Goal: Check status: Check status

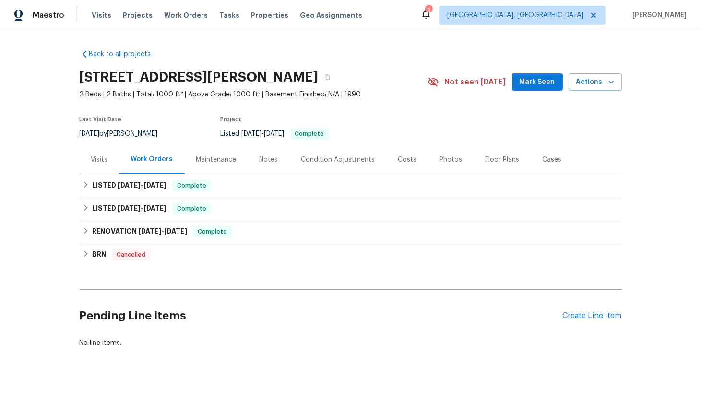
click at [87, 164] on div "Visits" at bounding box center [100, 159] width 40 height 28
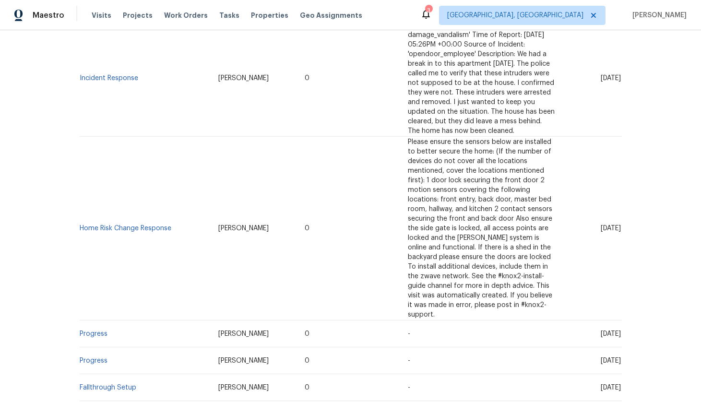
scroll to position [777, 0]
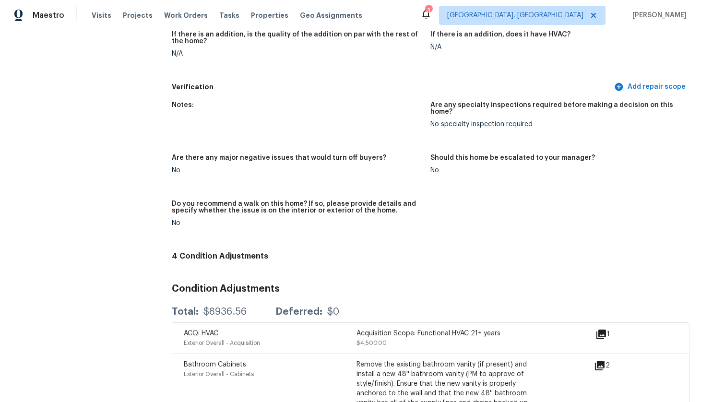
scroll to position [2032, 0]
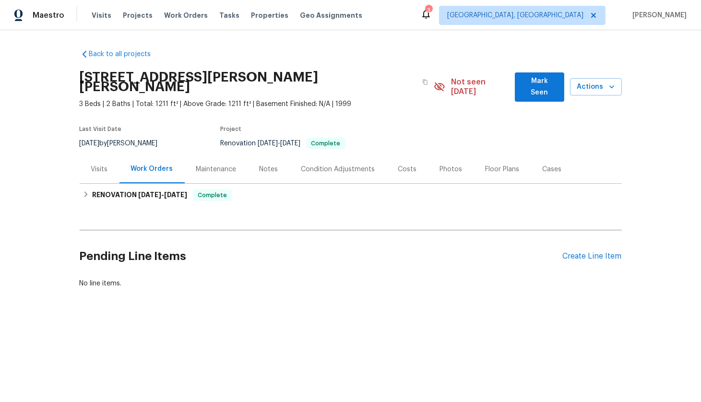
click at [90, 162] on div "Visits" at bounding box center [100, 169] width 40 height 28
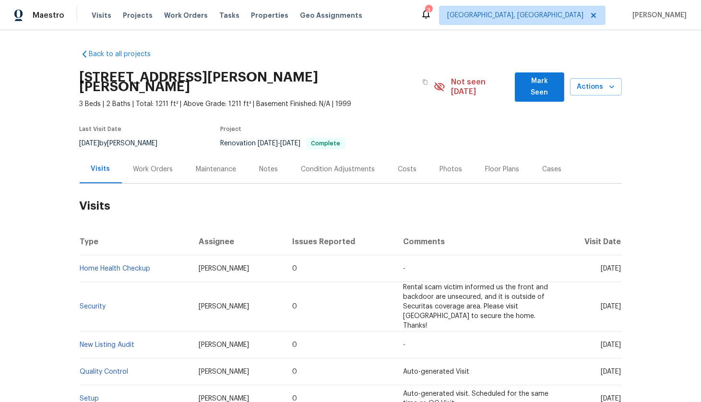
click at [154, 165] on div "Work Orders" at bounding box center [153, 169] width 40 height 10
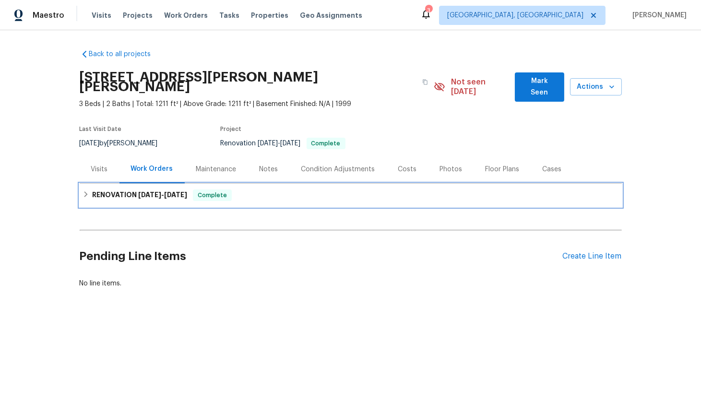
click at [150, 193] on span "[DATE]" at bounding box center [149, 194] width 23 height 7
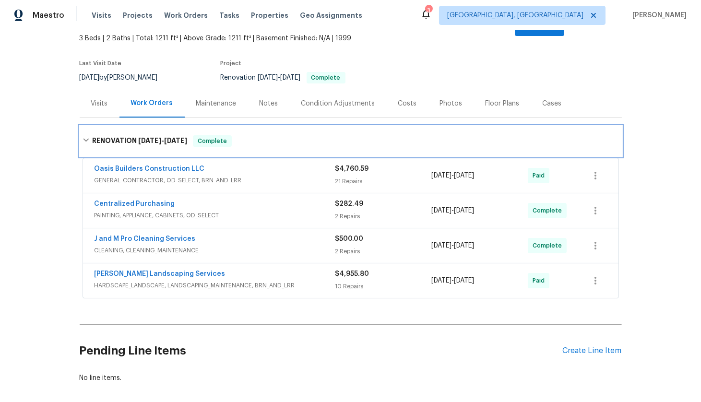
scroll to position [66, 0]
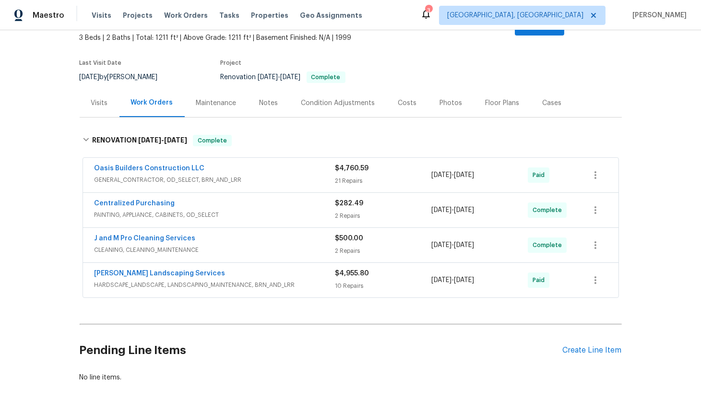
click at [94, 109] on div "Visits" at bounding box center [100, 103] width 40 height 28
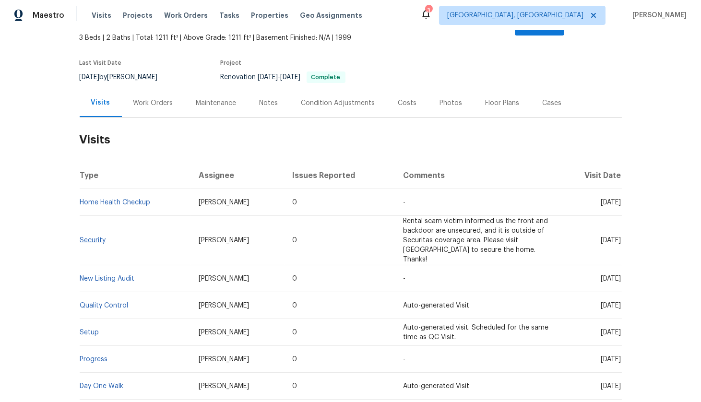
scroll to position [127, 0]
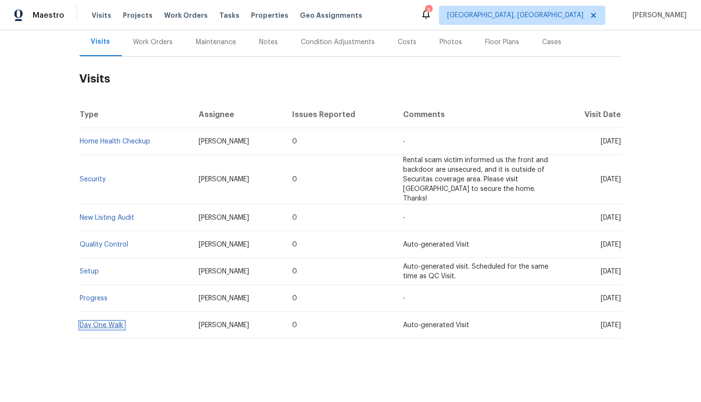
click at [88, 322] on link "Day One Walk" at bounding box center [102, 325] width 44 height 7
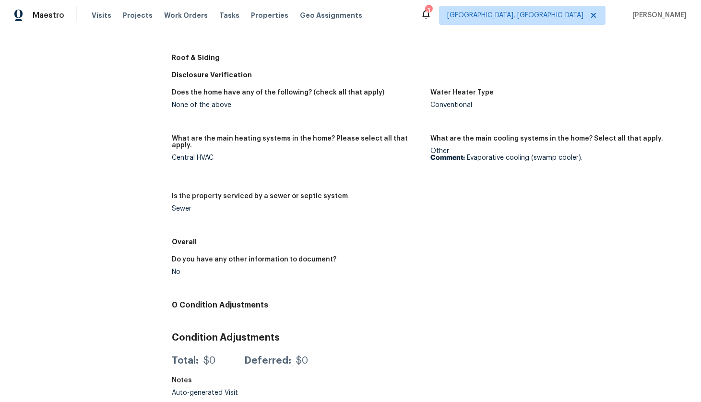
scroll to position [458, 0]
